Goal: Find contact information: Obtain details needed to contact an individual or organization

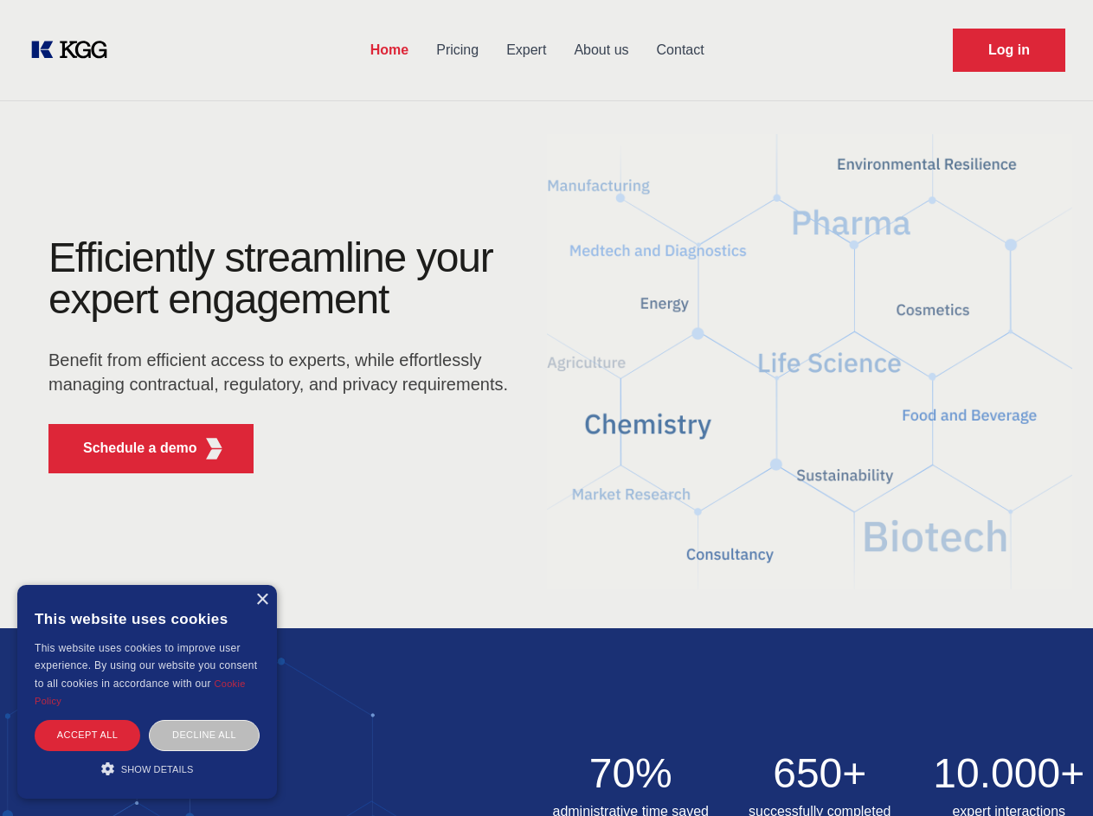
click at [546, 408] on div "Efficiently streamline your expert engagement Benefit from efficient access to …" at bounding box center [284, 362] width 526 height 250
click at [130, 448] on p "Schedule a demo" at bounding box center [140, 448] width 114 height 21
click at [261, 600] on div "× This website uses cookies This website uses cookies to improve user experienc…" at bounding box center [147, 692] width 260 height 214
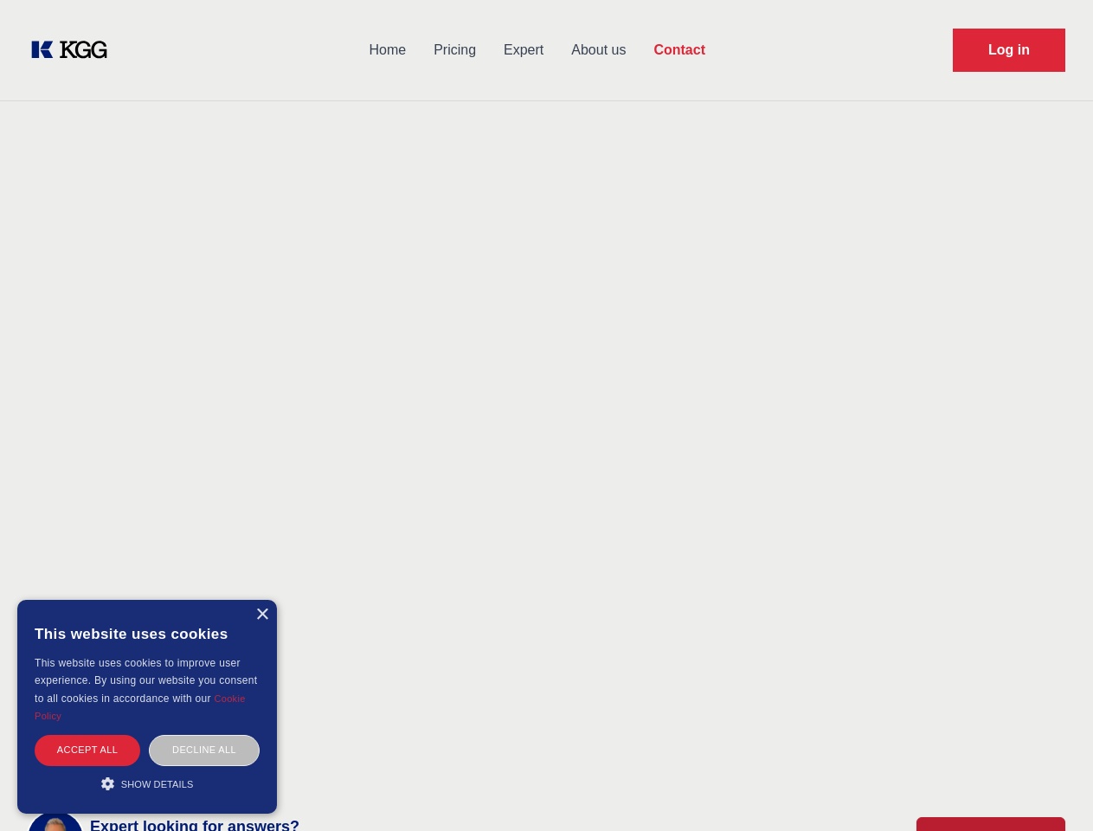
click at [87, 735] on div "Accept all" at bounding box center [88, 750] width 106 height 30
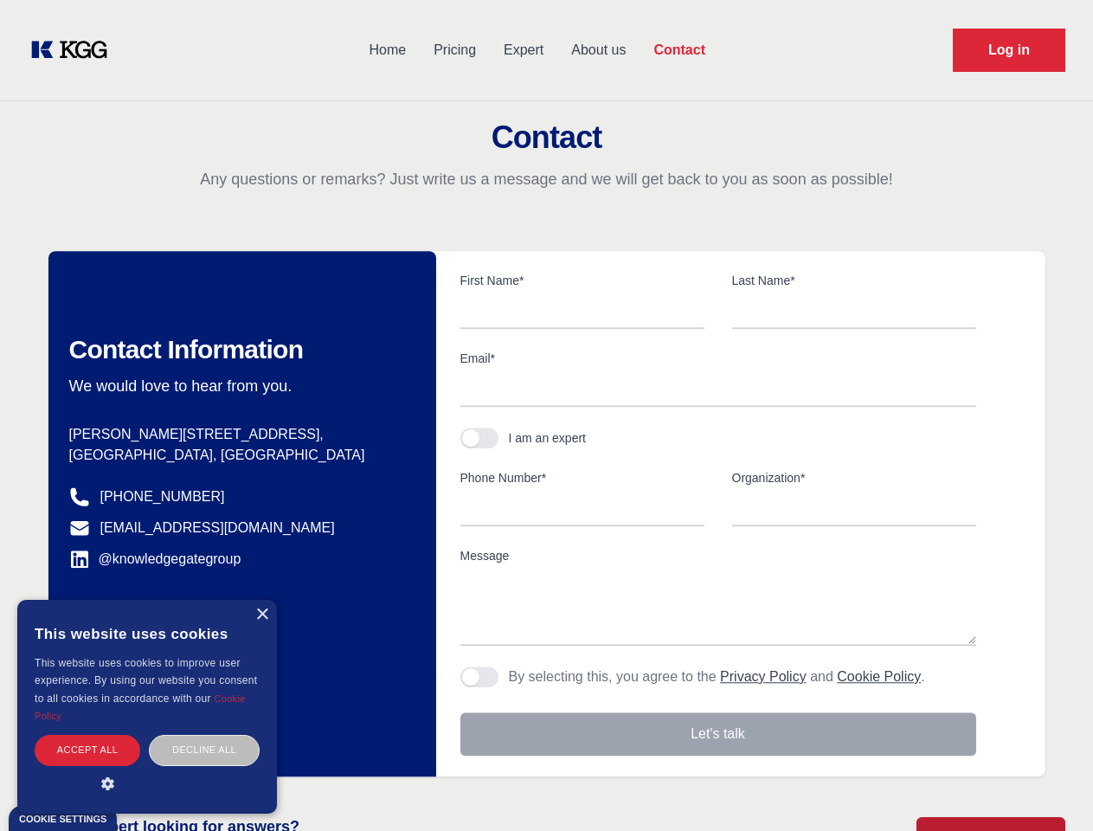
click at [204, 735] on div "Contact Information We would love to hear from you. Postal address [PERSON_NAME…" at bounding box center [242, 513] width 388 height 525
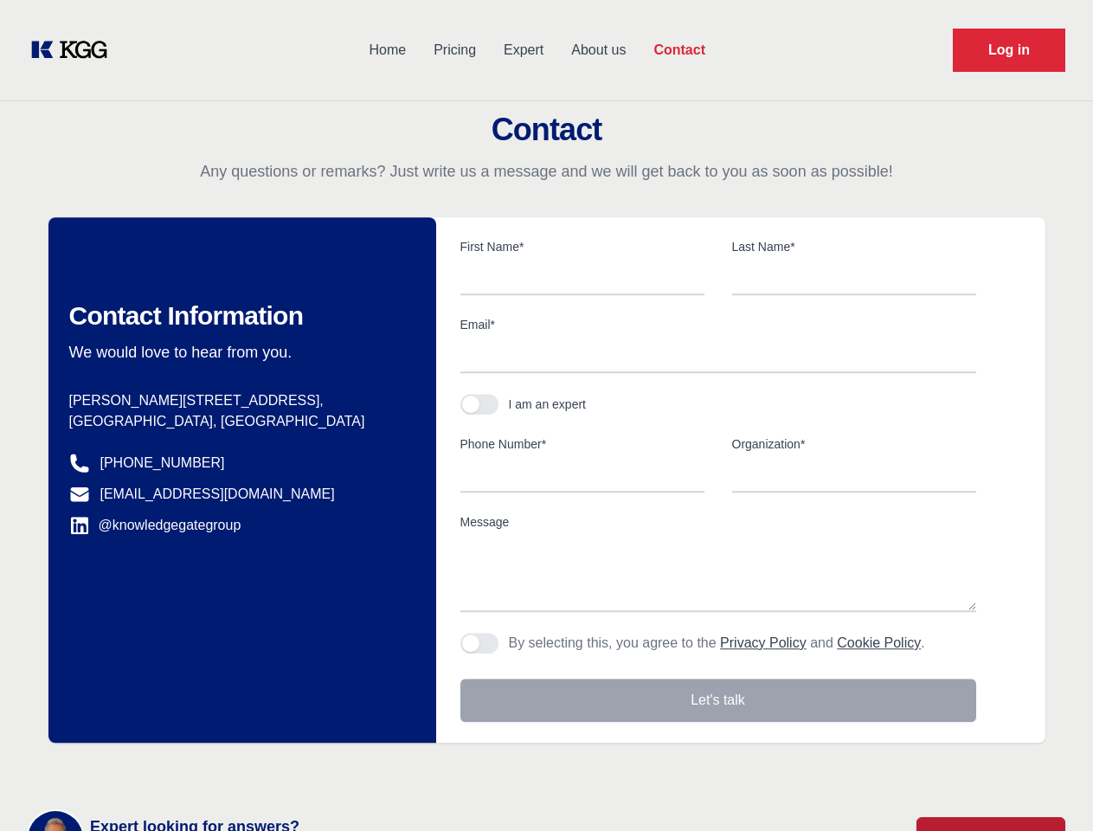
click at [147, 769] on main "Contact Any questions or remarks? Just write us a message and we will get back …" at bounding box center [546, 450] width 1093 height 901
